Goal: Find specific page/section: Find specific page/section

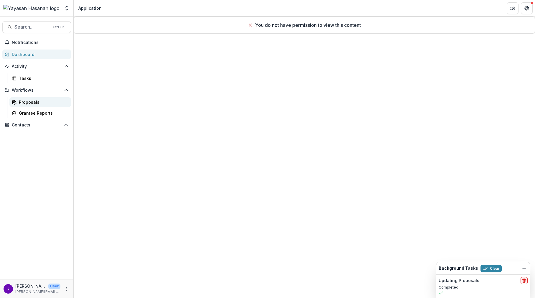
click at [34, 102] on div "Proposals" at bounding box center [42, 102] width 47 height 6
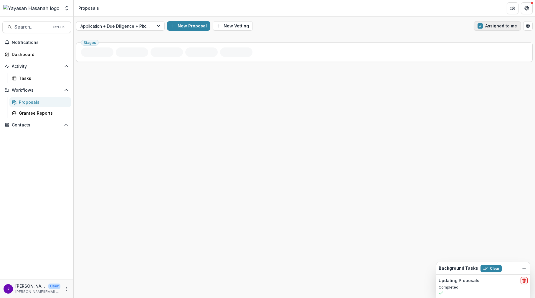
drag, startPoint x: 486, startPoint y: 22, endPoint x: 487, endPoint y: 25, distance: 3.4
click at [486, 22] on button "Assigned to me" at bounding box center [496, 25] width 47 height 9
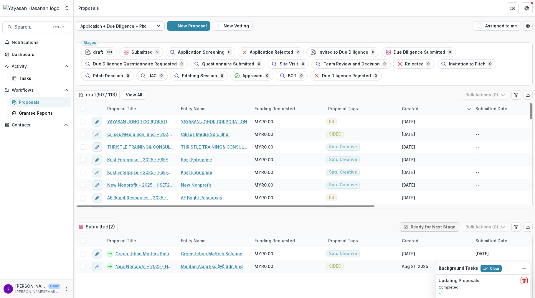
click at [131, 28] on div at bounding box center [114, 25] width 69 height 7
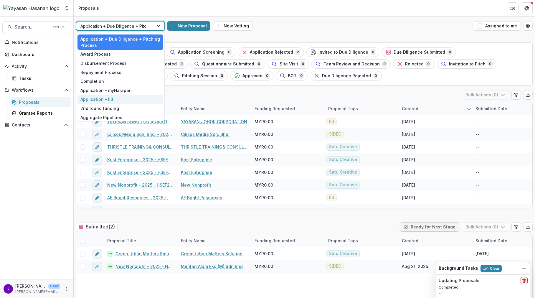
click at [110, 98] on div "Application - IIB" at bounding box center [120, 99] width 86 height 9
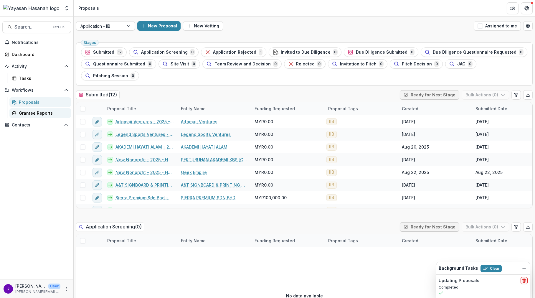
click at [24, 114] on div "Grantee Reports" at bounding box center [42, 113] width 47 height 6
